Goal: Task Accomplishment & Management: Manage account settings

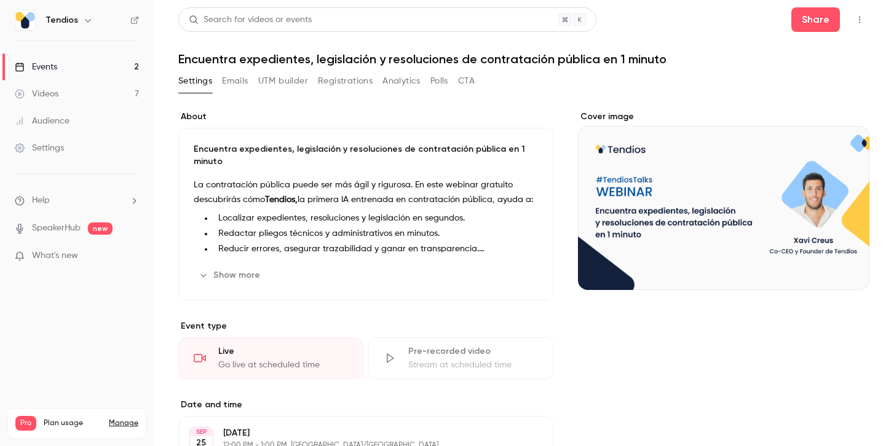
click at [60, 65] on link "Events 2" at bounding box center [77, 66] width 154 height 27
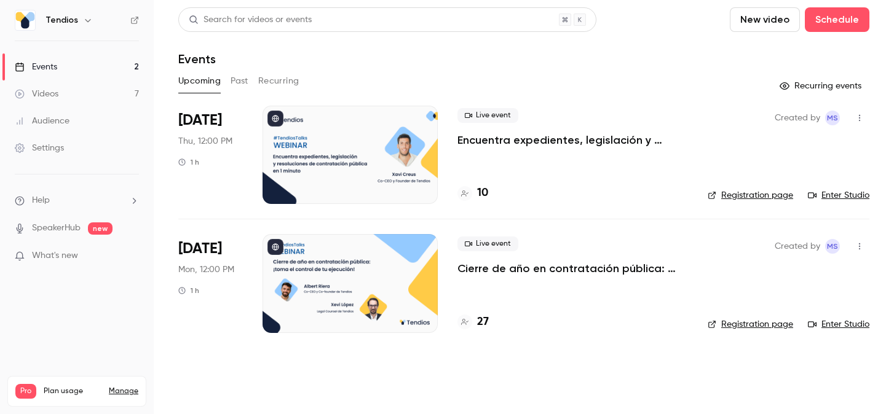
click at [566, 161] on div "Live event Encuentra expedientes, legislación y resoluciones de contratación pú…" at bounding box center [573, 155] width 231 height 98
click at [838, 22] on button "Schedule" at bounding box center [837, 19] width 65 height 25
click at [792, 55] on div "One time event" at bounding box center [812, 53] width 93 height 12
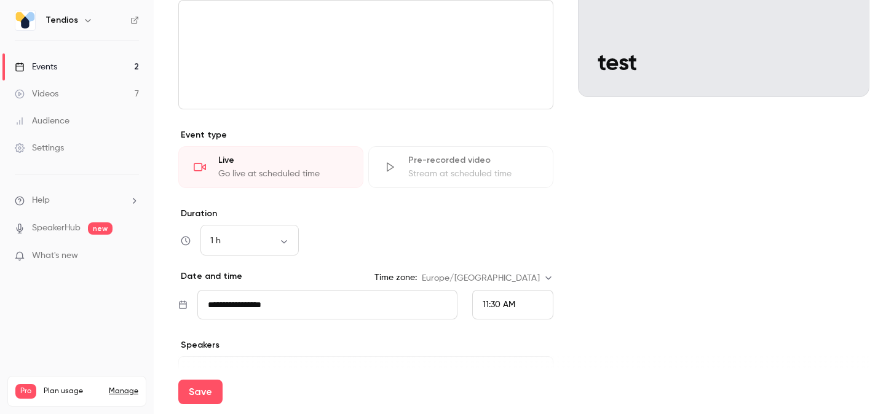
scroll to position [228, 0]
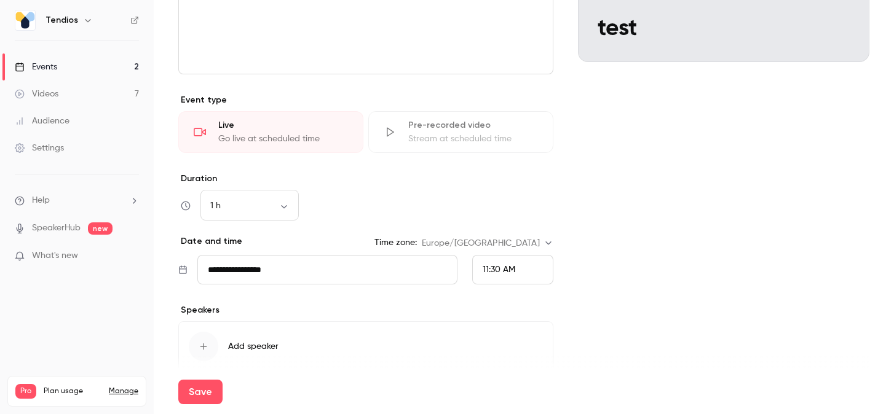
type input "****"
click at [370, 272] on input "**********" at bounding box center [327, 270] width 260 height 30
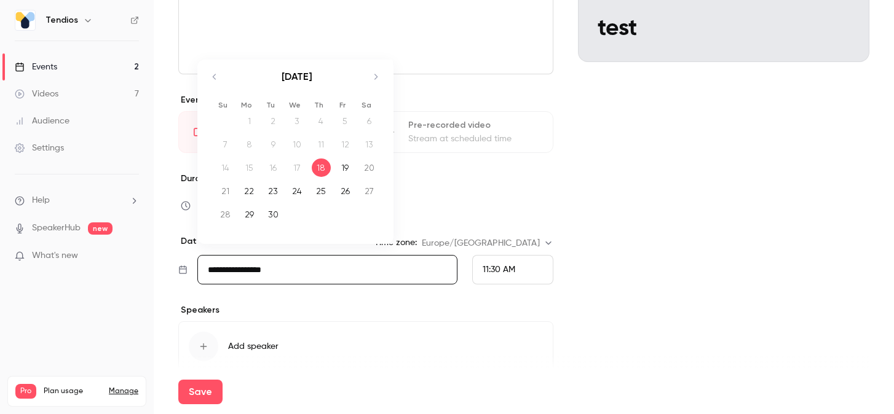
click at [346, 168] on div "19" at bounding box center [345, 168] width 19 height 18
type input "**********"
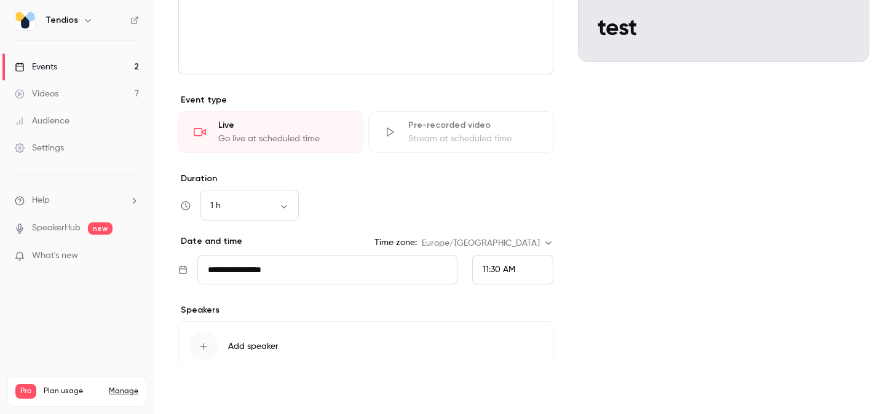
click at [204, 392] on button "Save" at bounding box center [200, 392] width 44 height 25
type input "**********"
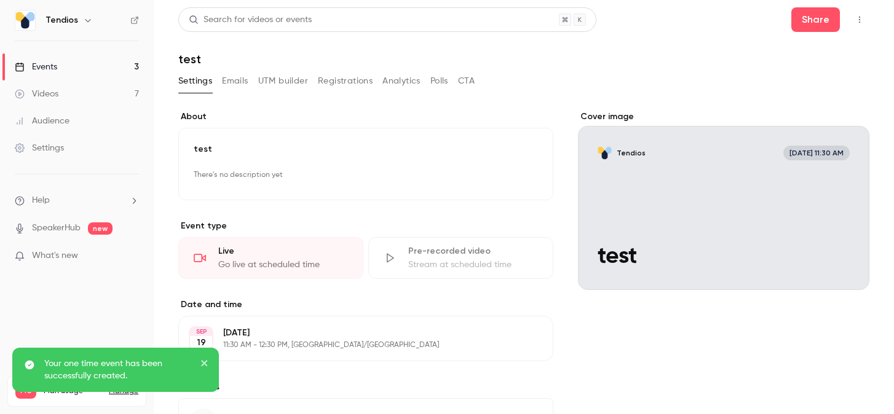
click at [71, 70] on link "Events 3" at bounding box center [77, 66] width 154 height 27
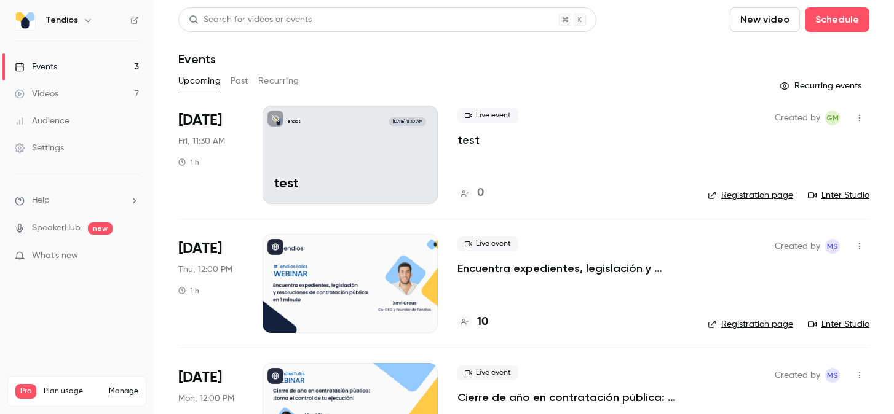
click at [838, 195] on link "Enter Studio" at bounding box center [838, 195] width 61 height 12
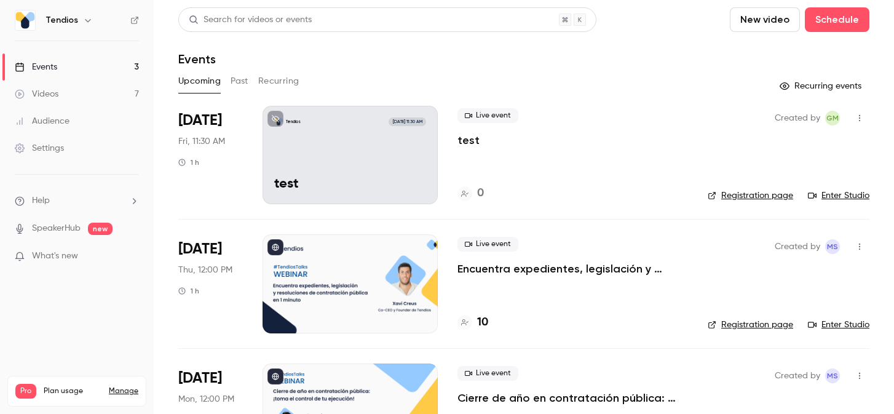
click at [73, 91] on link "Videos 7" at bounding box center [77, 94] width 154 height 27
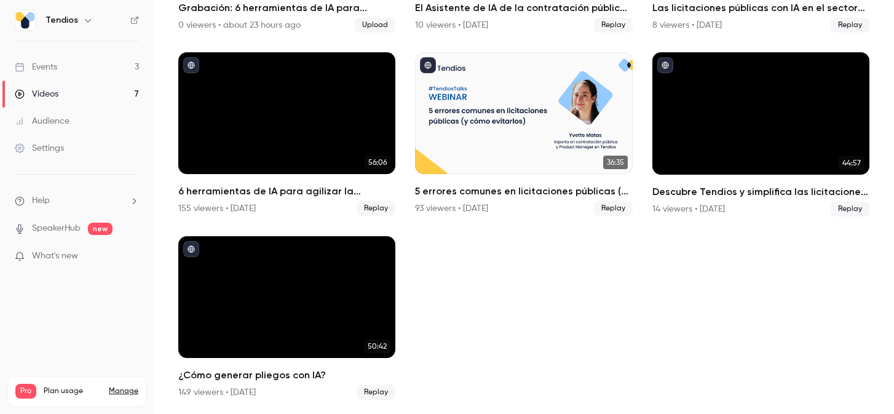
scroll to position [238, 0]
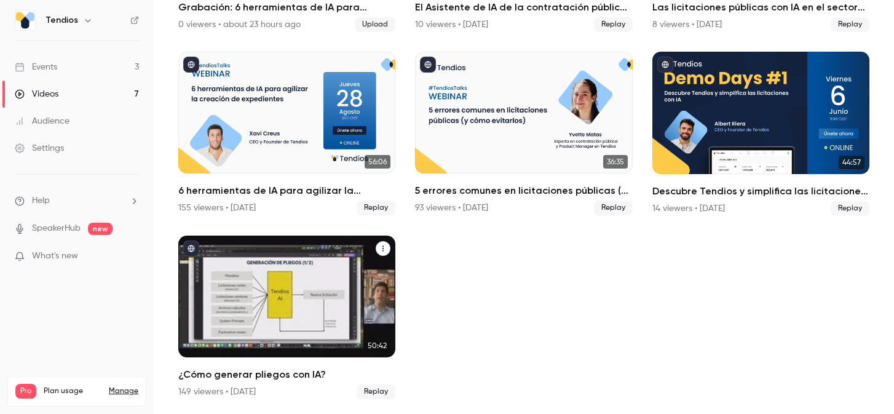
click at [333, 277] on div "¿Cómo generar pliegos con IA?" at bounding box center [286, 297] width 217 height 122
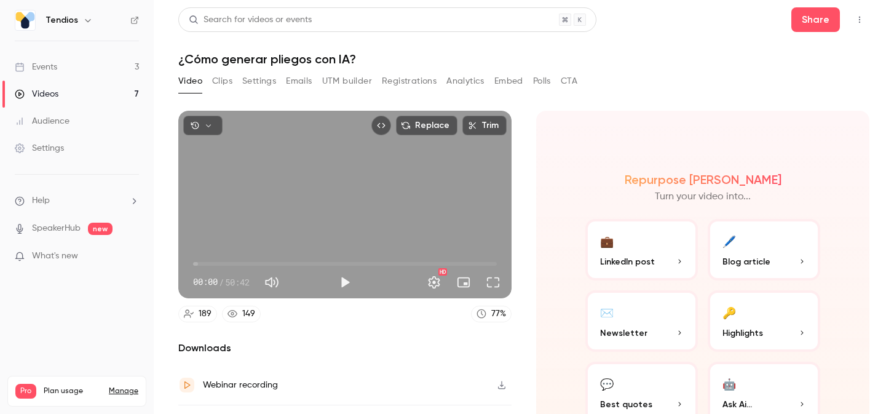
click at [462, 84] on button "Analytics" at bounding box center [465, 81] width 38 height 20
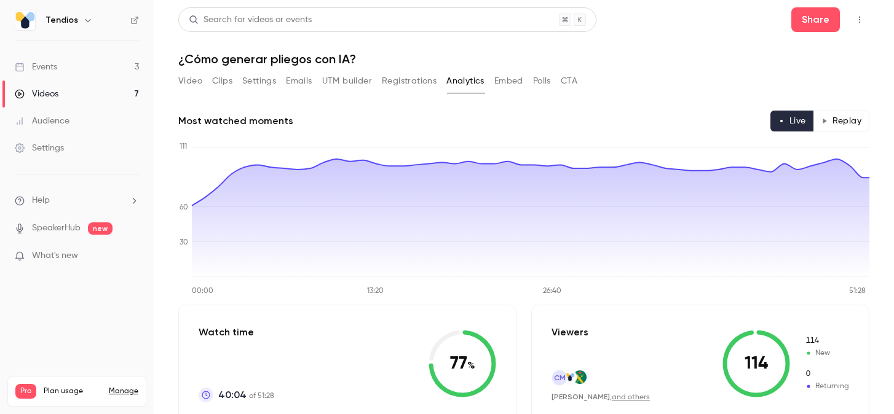
click at [196, 80] on button "Video" at bounding box center [190, 81] width 24 height 20
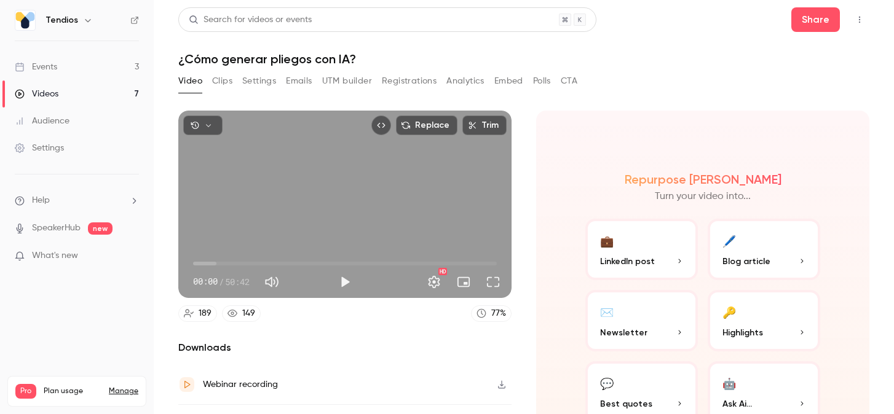
click at [66, 95] on link "Videos 7" at bounding box center [77, 94] width 154 height 27
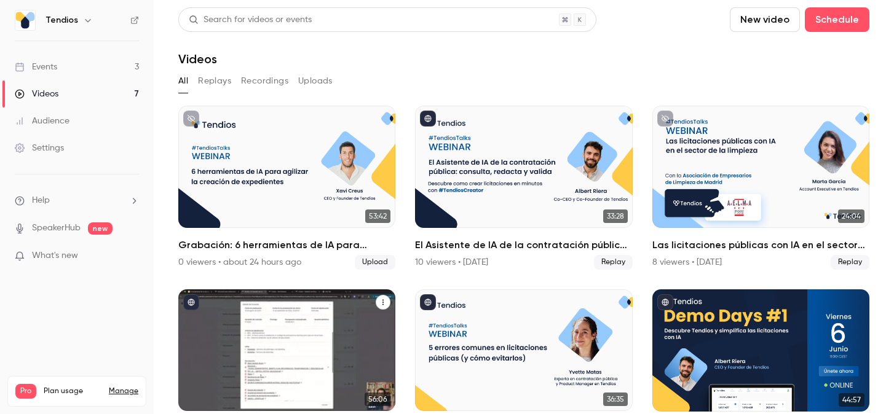
scroll to position [237, 0]
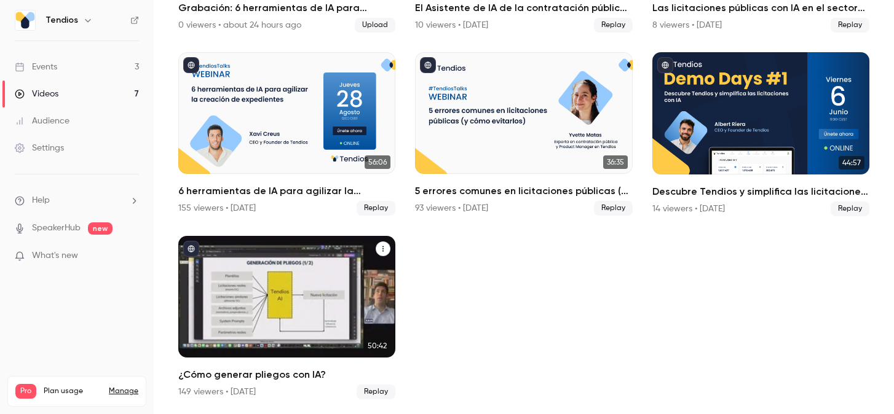
click at [280, 304] on div "¿Cómo generar pliegos con IA?" at bounding box center [286, 297] width 217 height 122
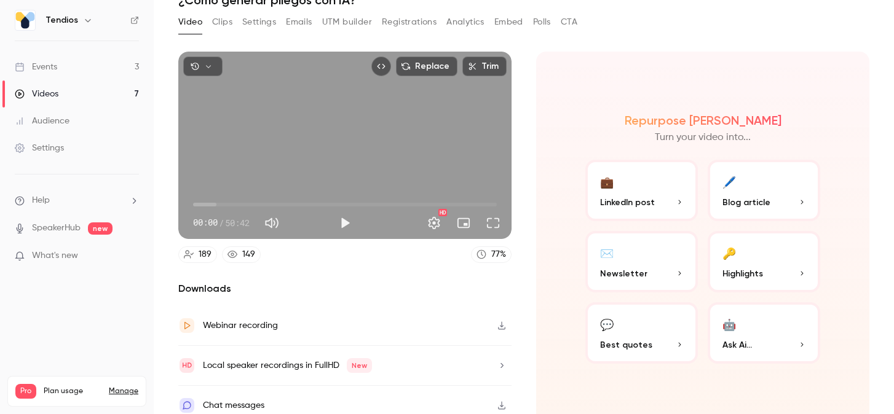
scroll to position [70, 0]
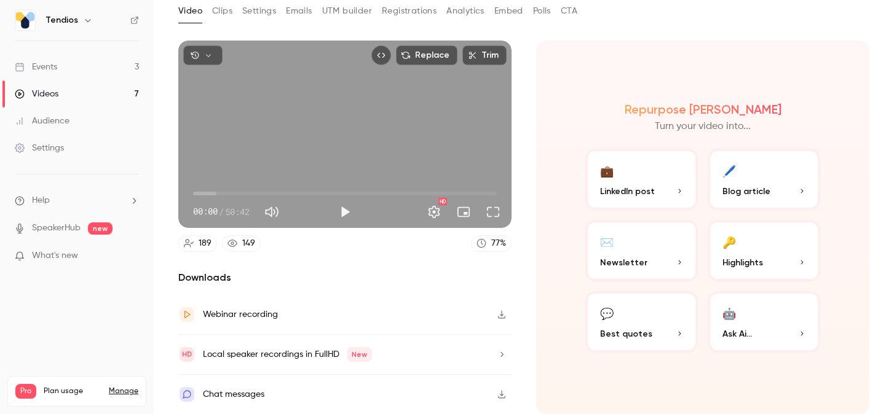
click at [91, 88] on link "Videos 7" at bounding box center [77, 94] width 154 height 27
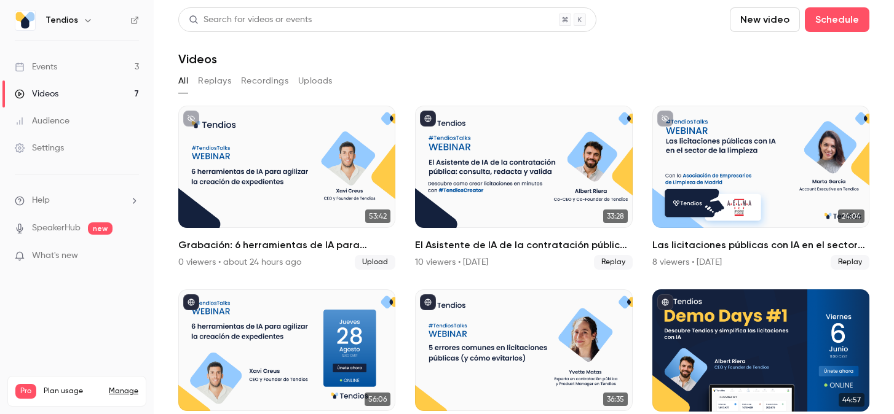
click at [135, 22] on icon at bounding box center [134, 20] width 9 height 9
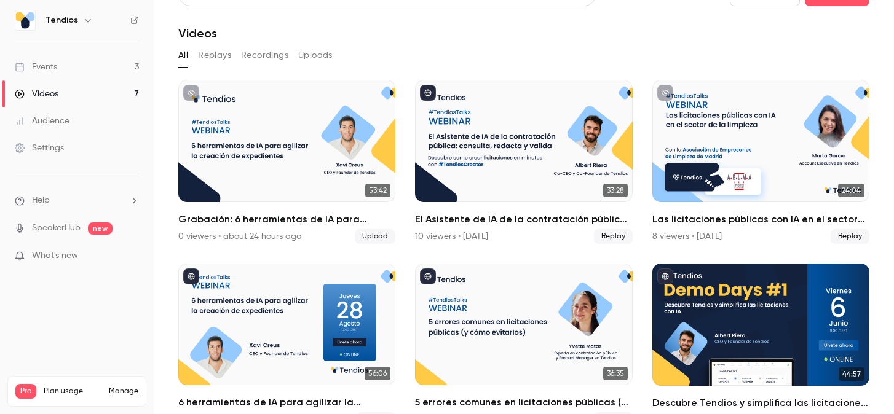
scroll to position [27, 0]
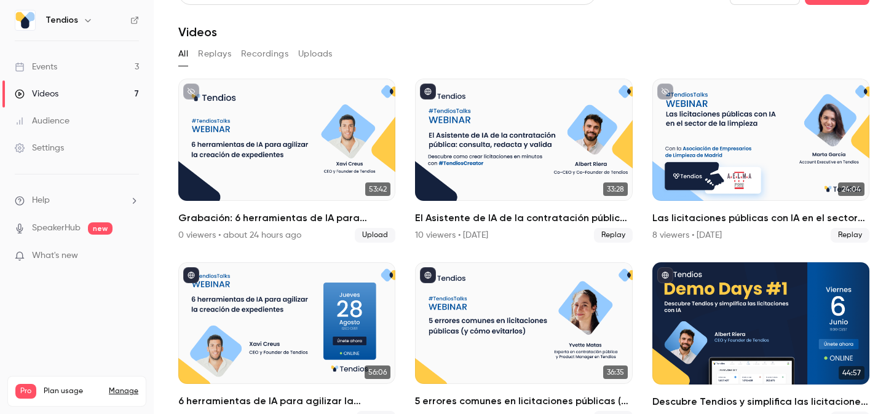
click at [111, 63] on link "Events 3" at bounding box center [77, 66] width 154 height 27
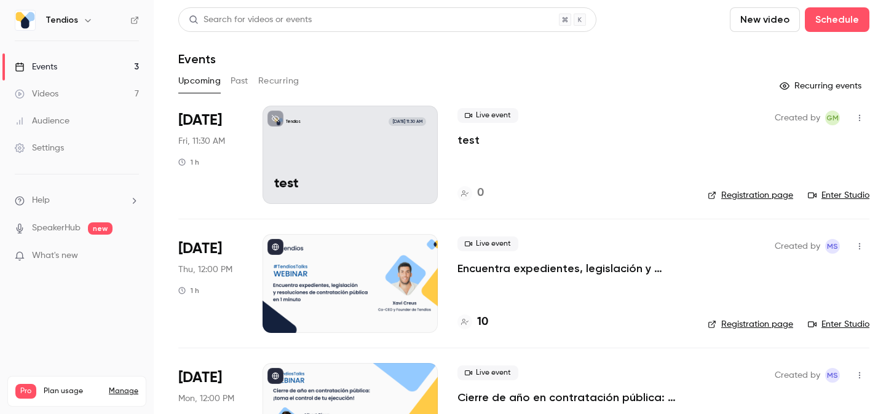
click at [67, 65] on link "Events 3" at bounding box center [77, 66] width 154 height 27
click at [408, 153] on div "Tendios [DATE] 11:30 AM test" at bounding box center [350, 155] width 175 height 98
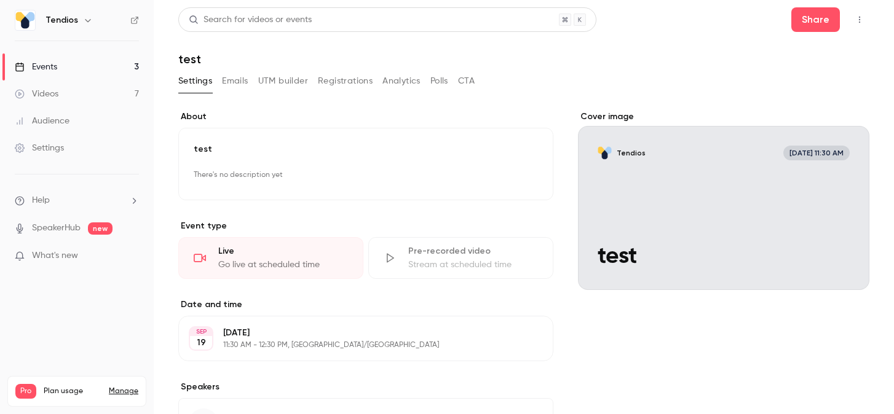
click at [73, 66] on link "Events 3" at bounding box center [77, 66] width 154 height 27
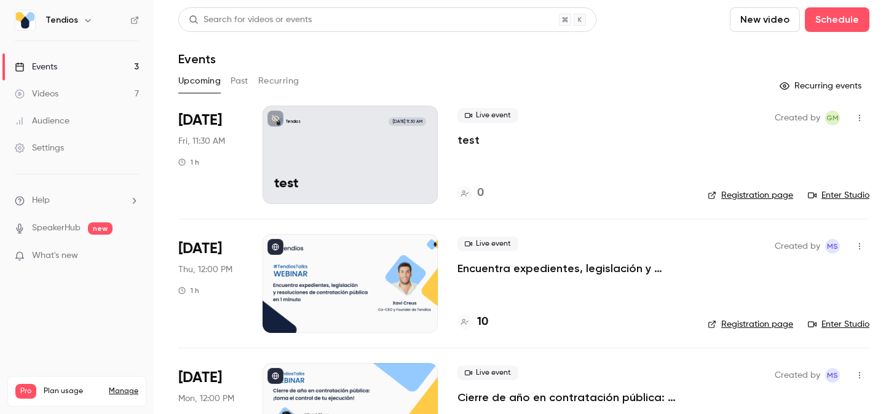
click at [494, 159] on div "Live event test 0" at bounding box center [573, 155] width 231 height 98
click at [860, 116] on icon "button" at bounding box center [860, 118] width 10 height 9
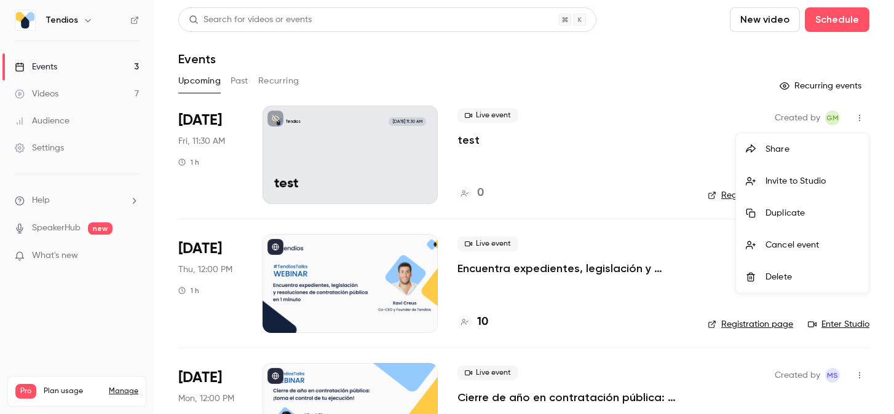
click at [780, 151] on div "Share" at bounding box center [812, 149] width 93 height 12
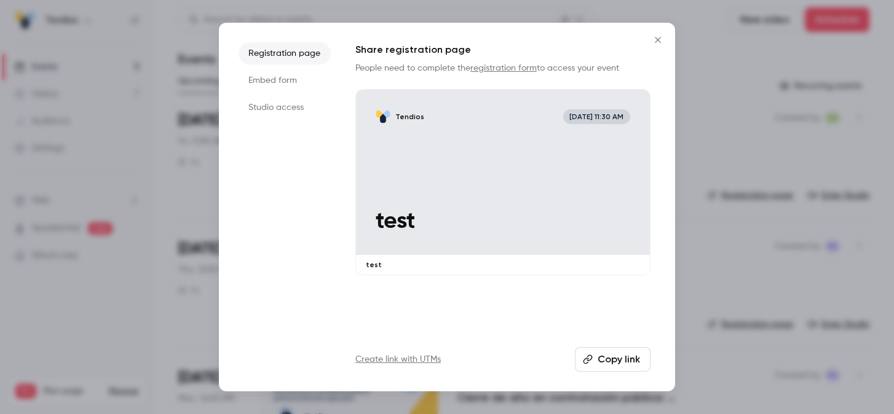
click at [660, 42] on icon "Close" at bounding box center [658, 40] width 15 height 10
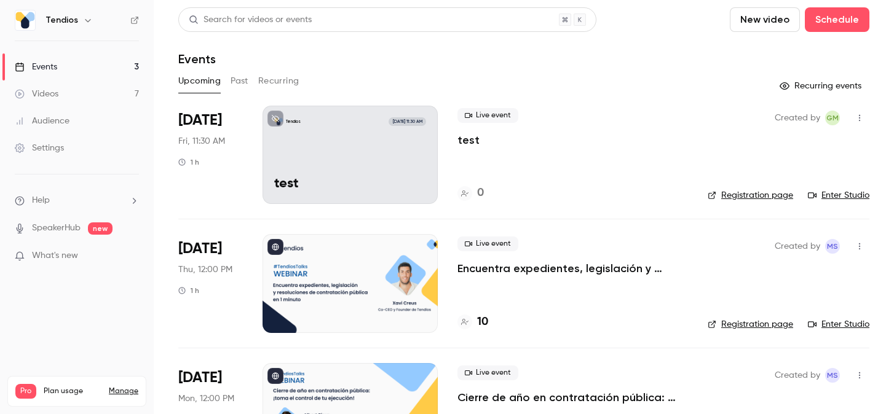
click at [857, 121] on icon "button" at bounding box center [860, 118] width 10 height 9
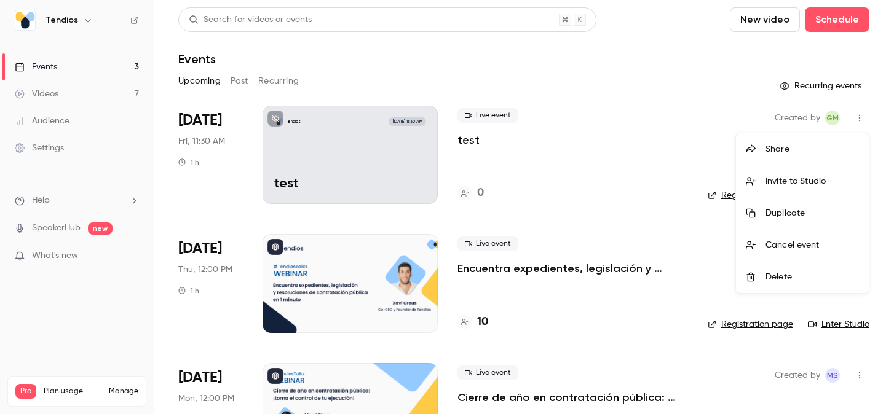
click at [801, 153] on div "Share" at bounding box center [812, 149] width 93 height 12
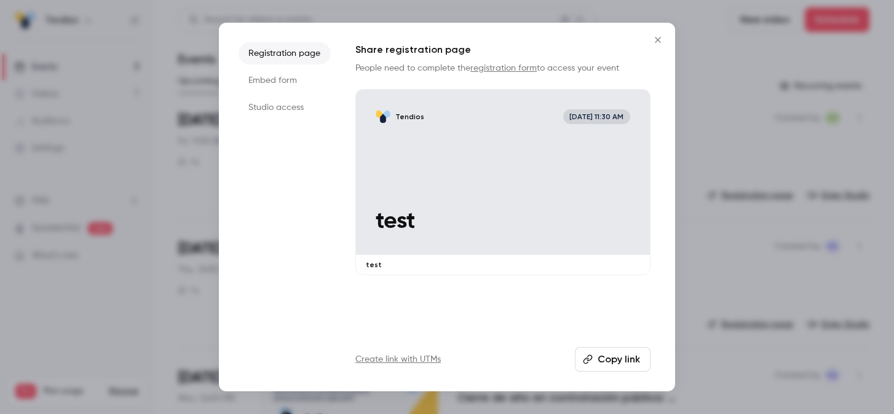
click at [284, 79] on li "Embed form" at bounding box center [285, 80] width 92 height 22
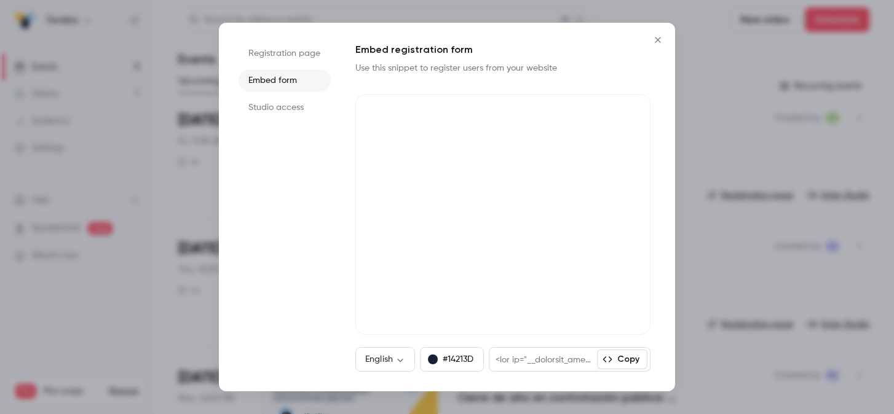
click at [280, 54] on li "Registration page" at bounding box center [285, 53] width 92 height 22
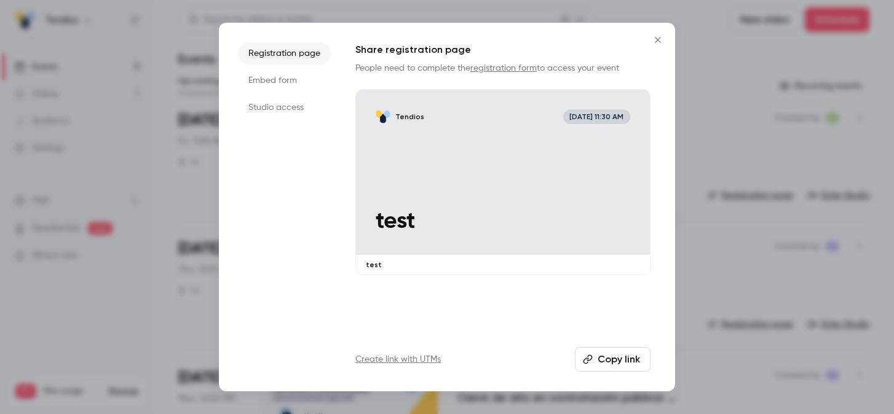
click at [280, 108] on li "Studio access" at bounding box center [285, 108] width 92 height 22
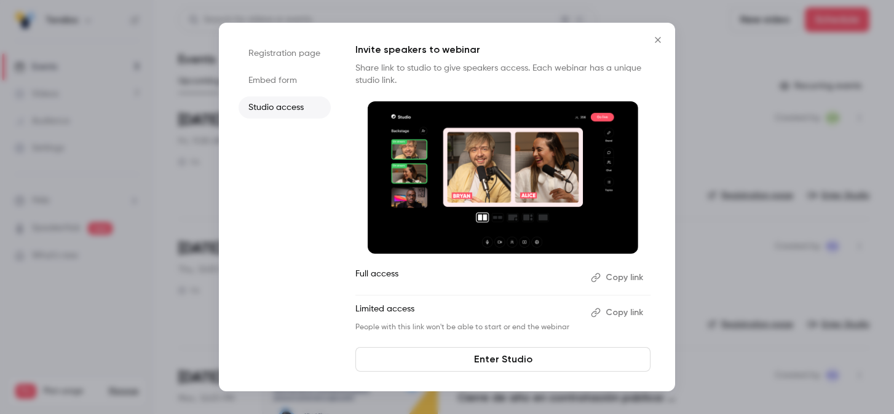
click at [661, 35] on icon "Close" at bounding box center [658, 40] width 15 height 10
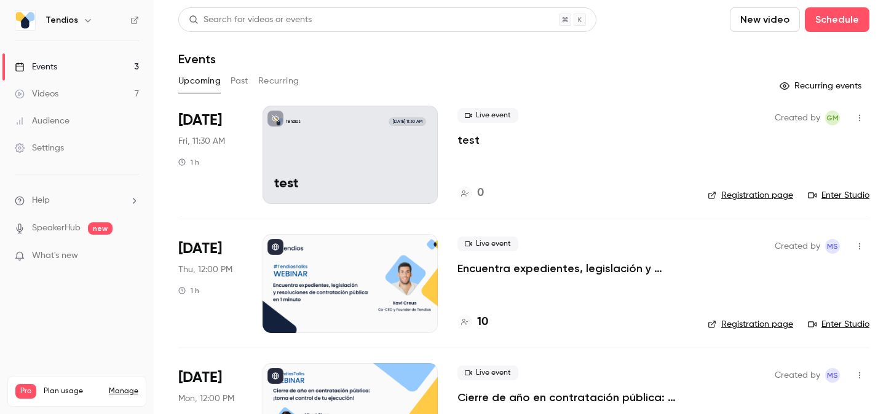
click at [242, 85] on button "Past" at bounding box center [240, 81] width 18 height 20
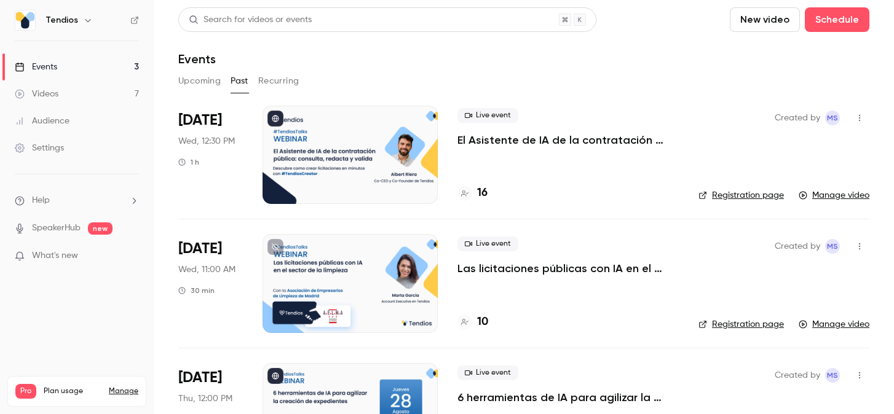
click at [860, 117] on icon "button" at bounding box center [860, 118] width 10 height 9
click at [791, 145] on div "Share" at bounding box center [812, 149] width 93 height 12
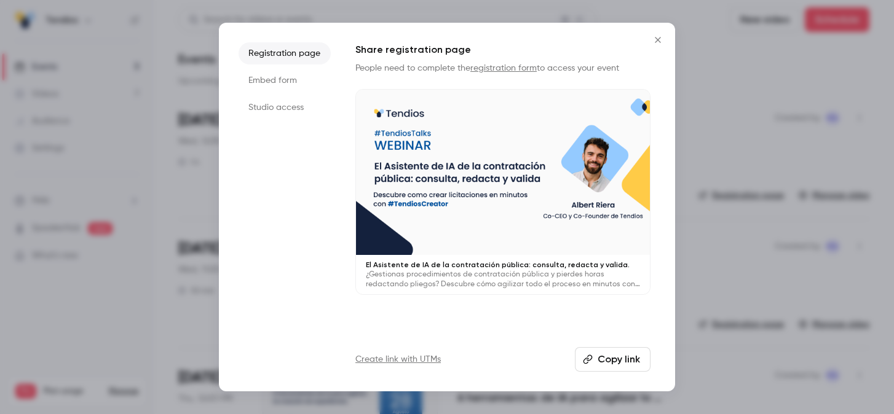
click at [656, 38] on icon "Close" at bounding box center [658, 40] width 15 height 10
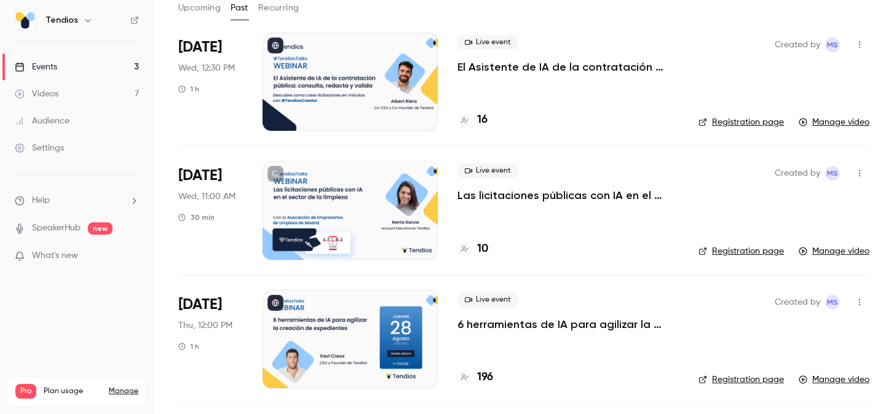
scroll to position [73, 0]
click at [71, 84] on link "Videos 7" at bounding box center [77, 94] width 154 height 27
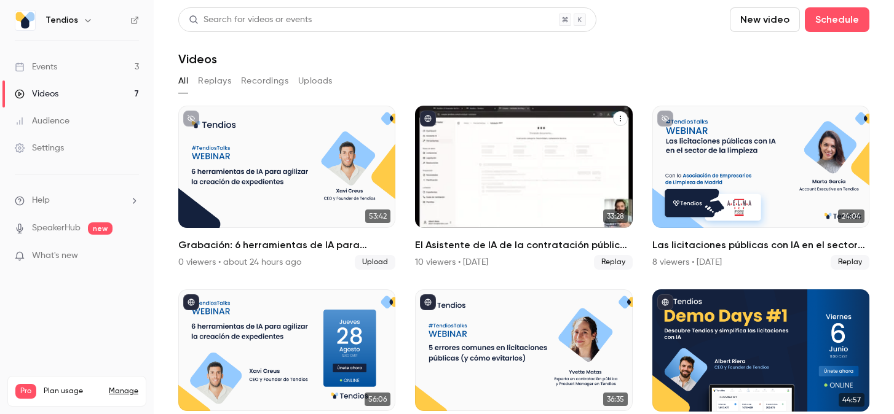
click at [580, 171] on div "El Asistente de IA de la contratación pública: consulta, redacta y valida." at bounding box center [523, 167] width 217 height 122
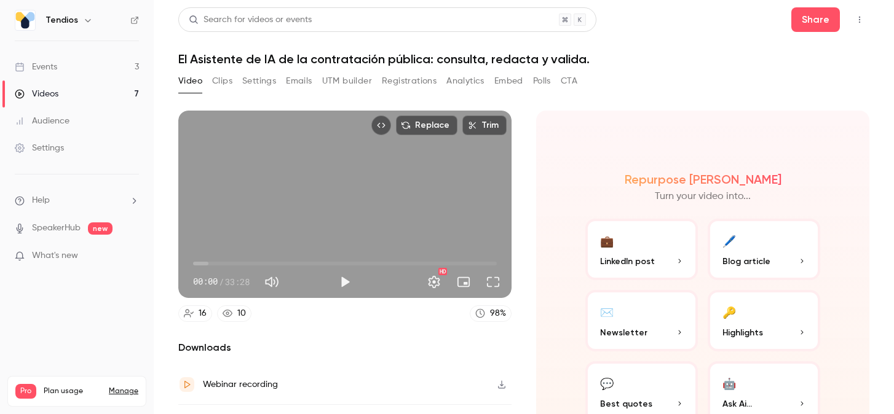
click at [864, 18] on icon "Top Bar Actions" at bounding box center [860, 19] width 10 height 9
click at [723, 41] on div at bounding box center [447, 207] width 894 height 414
click at [822, 16] on button "Share" at bounding box center [815, 19] width 49 height 25
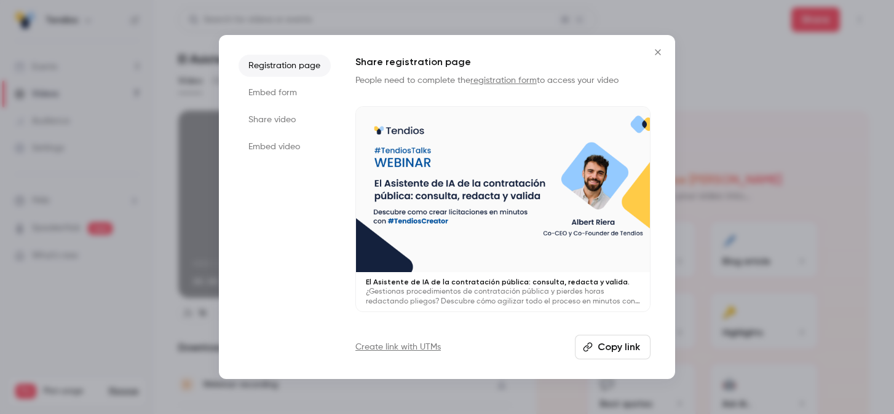
click at [772, 76] on div at bounding box center [447, 207] width 894 height 414
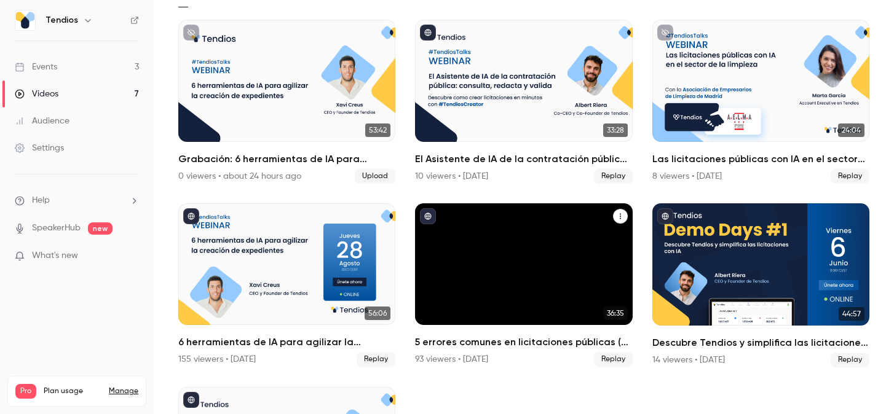
scroll to position [111, 0]
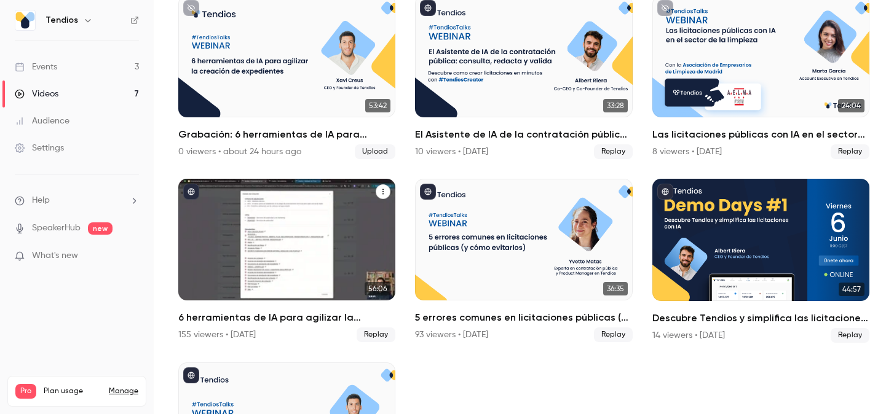
click at [347, 220] on div "6 herramientas de IA para agilizar la creación de expedientes" at bounding box center [286, 240] width 217 height 122
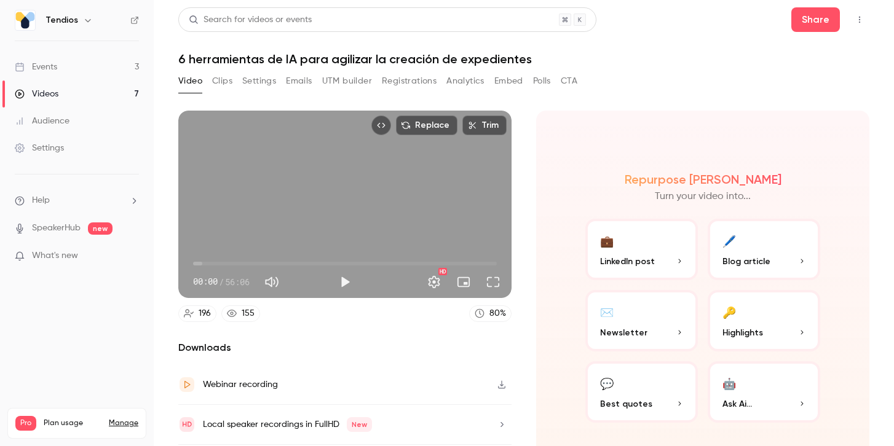
click at [76, 64] on link "Events 3" at bounding box center [77, 66] width 154 height 27
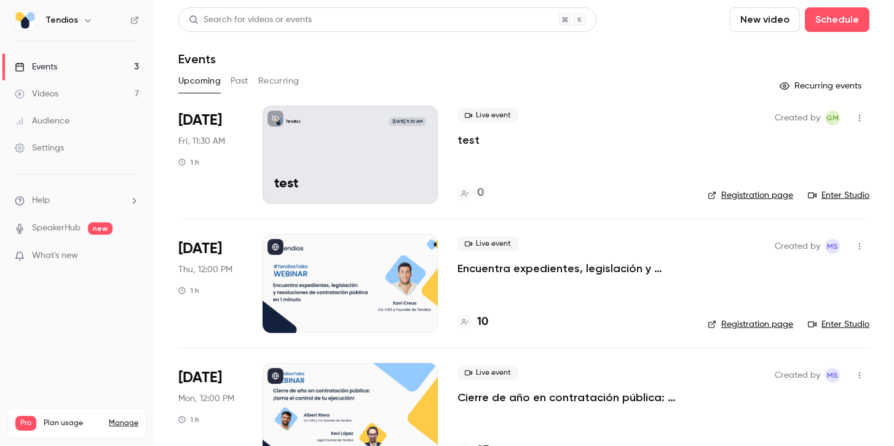
click at [683, 116] on div "Live event test" at bounding box center [573, 127] width 231 height 39
click at [860, 117] on icon "button" at bounding box center [859, 118] width 1 height 7
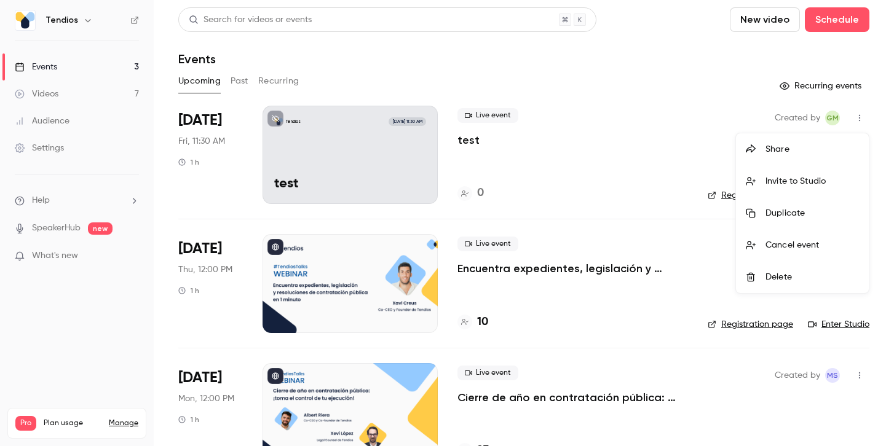
click at [777, 275] on div "Delete" at bounding box center [812, 277] width 93 height 12
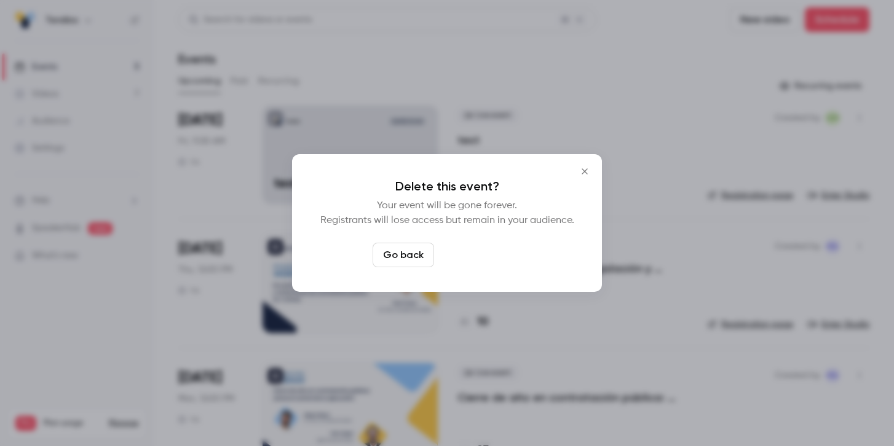
click at [491, 257] on button "Delete event" at bounding box center [480, 255] width 82 height 25
